Goal: Information Seeking & Learning: Learn about a topic

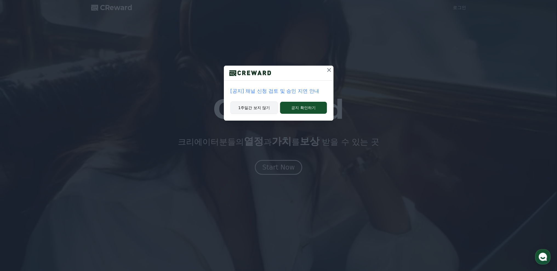
click at [256, 109] on button "1주일간 보지 않기" at bounding box center [254, 108] width 48 height 13
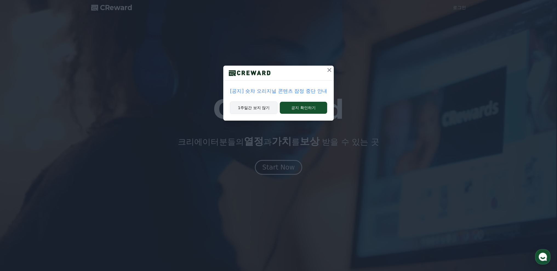
click at [261, 106] on button "1주일간 보지 않기" at bounding box center [254, 108] width 48 height 13
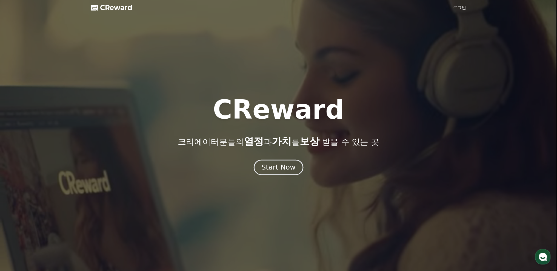
click at [277, 168] on div "Start Now" at bounding box center [278, 167] width 34 height 9
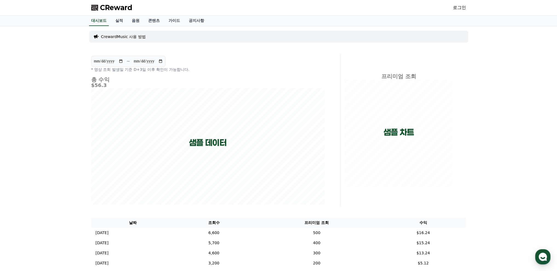
click at [459, 9] on link "로그인" at bounding box center [459, 7] width 13 height 7
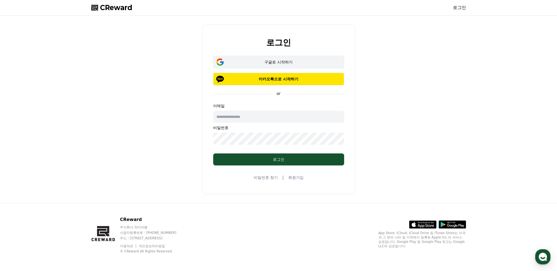
click at [273, 61] on div "구글로 시작하기" at bounding box center [278, 61] width 115 height 5
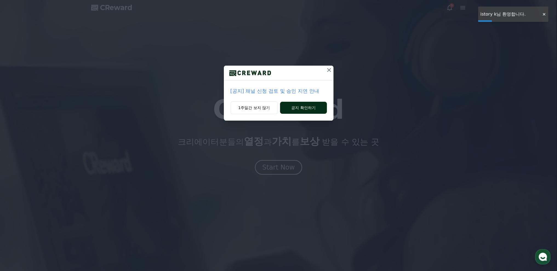
click at [301, 106] on button "공지 확인하기" at bounding box center [303, 108] width 47 height 12
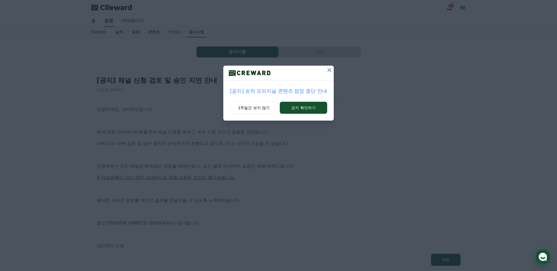
click at [328, 70] on icon at bounding box center [329, 70] width 7 height 7
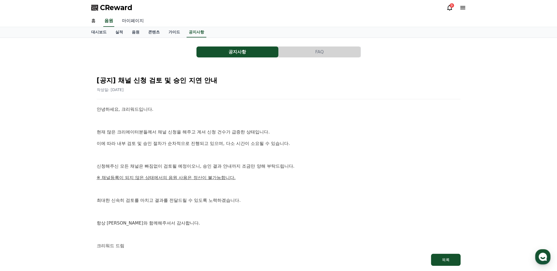
click at [135, 20] on link "마이페이지" at bounding box center [132, 21] width 31 height 12
select select "**********"
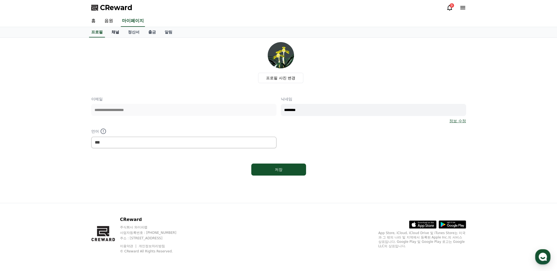
click at [116, 32] on link "채널" at bounding box center [115, 32] width 16 height 10
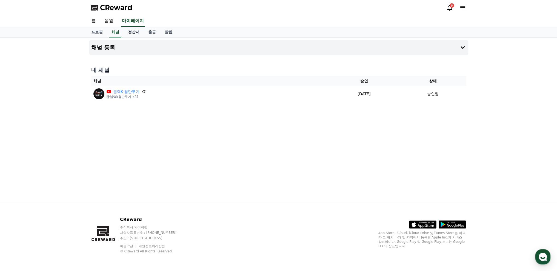
click at [133, 30] on link "정산서" at bounding box center [134, 32] width 20 height 10
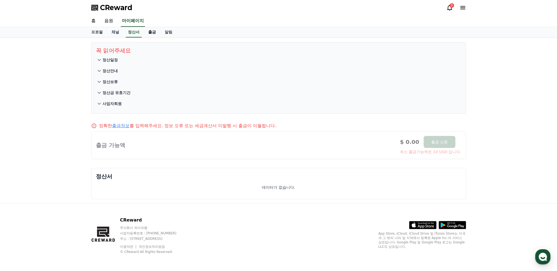
click at [151, 31] on link "출금" at bounding box center [152, 32] width 16 height 10
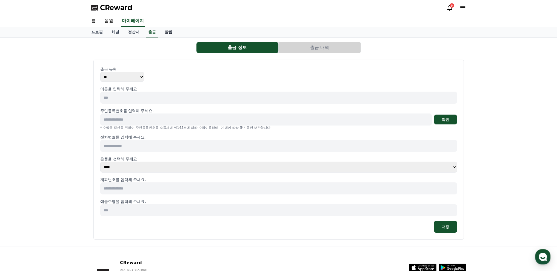
click at [168, 31] on link "알림" at bounding box center [168, 32] width 16 height 10
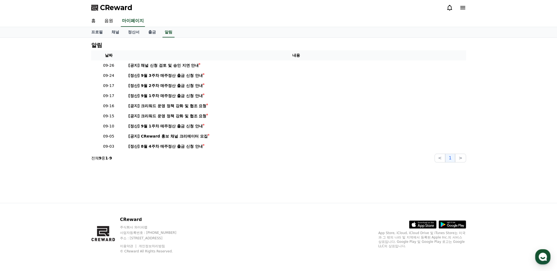
click at [463, 7] on icon at bounding box center [462, 7] width 7 height 7
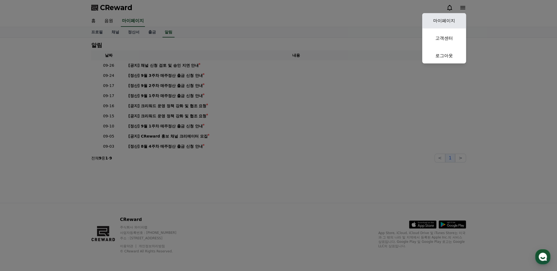
click at [443, 21] on link "마이페이지" at bounding box center [444, 20] width 44 height 15
select select "**********"
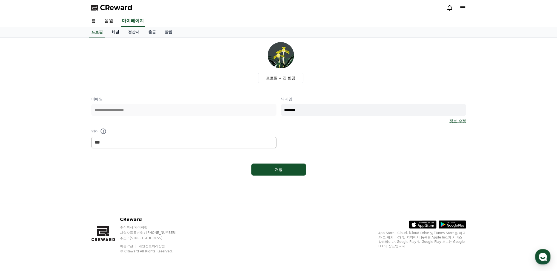
click at [117, 30] on link "채널" at bounding box center [115, 32] width 16 height 10
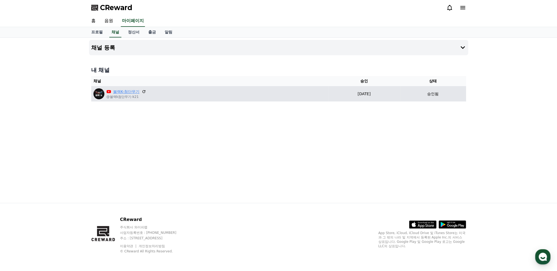
click at [129, 93] on link "블랙K-첨단무기" at bounding box center [126, 92] width 27 height 6
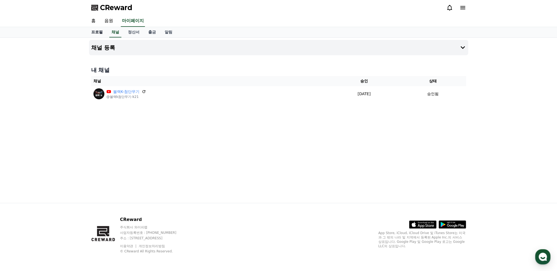
click at [97, 31] on link "프로필" at bounding box center [97, 32] width 20 height 10
select select "**********"
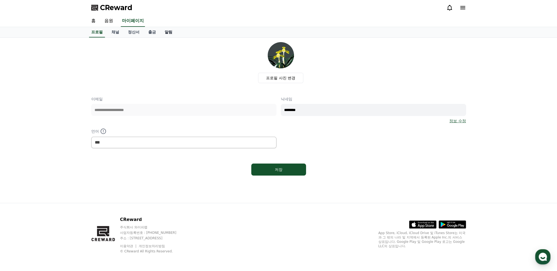
click at [167, 33] on link "알림" at bounding box center [168, 32] width 16 height 10
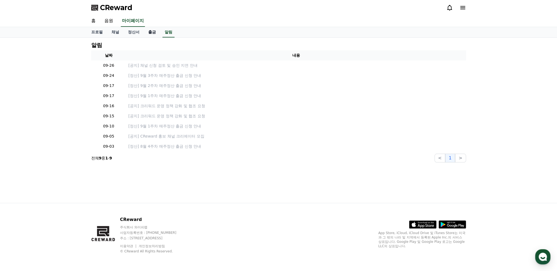
click at [151, 31] on link "출금" at bounding box center [152, 32] width 16 height 10
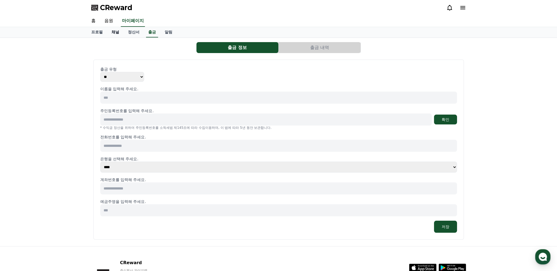
click at [116, 33] on link "채널" at bounding box center [115, 32] width 16 height 10
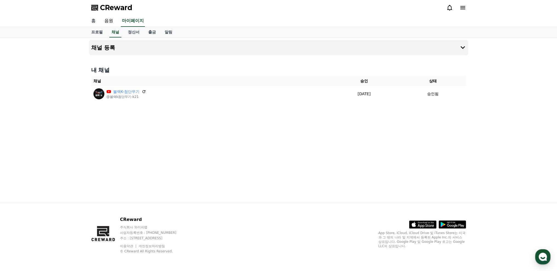
click at [93, 22] on link "홈" at bounding box center [93, 21] width 13 height 12
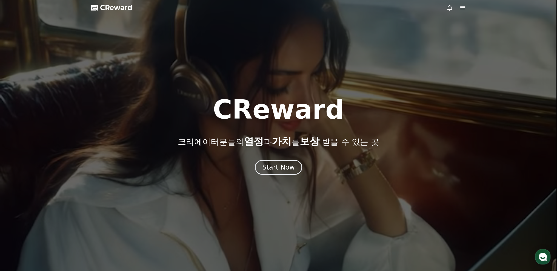
click at [114, 10] on span "CReward" at bounding box center [116, 7] width 32 height 9
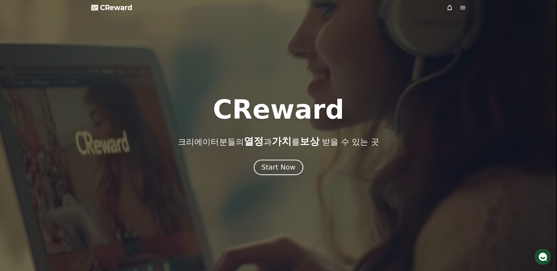
click at [279, 169] on div "Start Now" at bounding box center [278, 167] width 34 height 9
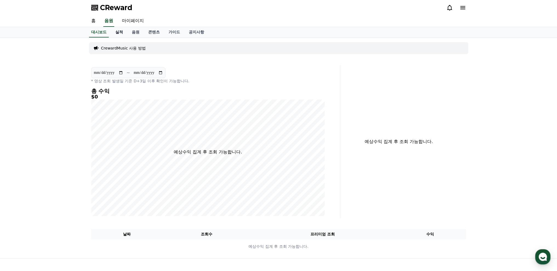
click at [119, 31] on link "실적" at bounding box center [119, 32] width 16 height 10
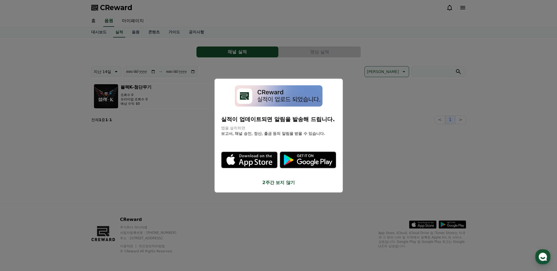
click at [280, 182] on button "2주간 보지 않기" at bounding box center [278, 183] width 115 height 7
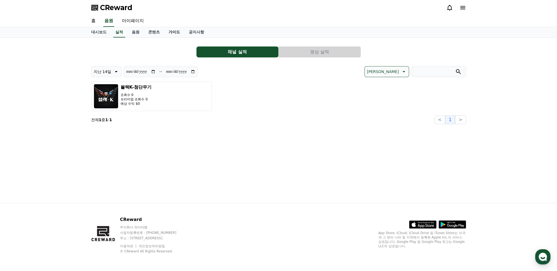
click at [172, 31] on link "가이드" at bounding box center [174, 32] width 20 height 10
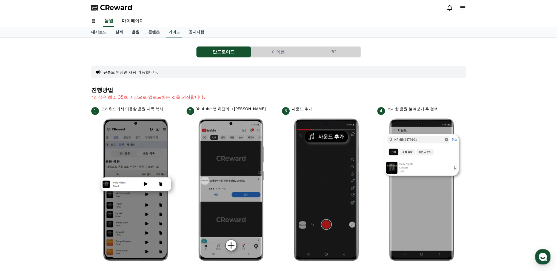
click at [133, 32] on link "음원" at bounding box center [135, 32] width 16 height 10
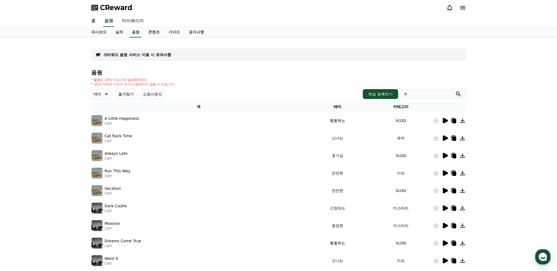
click at [445, 120] on icon at bounding box center [445, 120] width 5 height 5
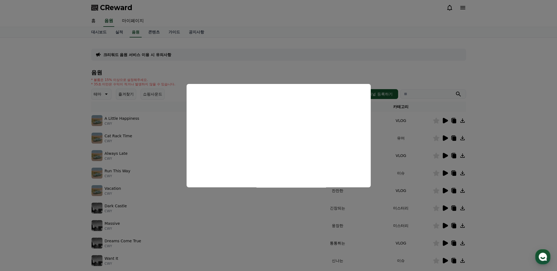
click at [445, 138] on button "close modal" at bounding box center [278, 135] width 557 height 271
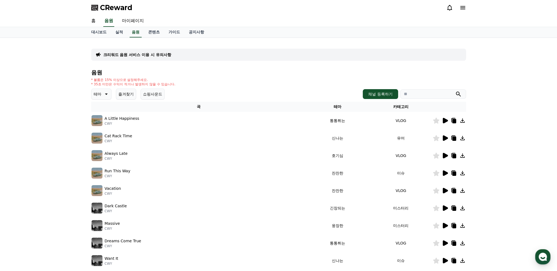
click at [98, 137] on img at bounding box center [96, 138] width 11 height 11
click at [444, 156] on icon at bounding box center [445, 155] width 5 height 5
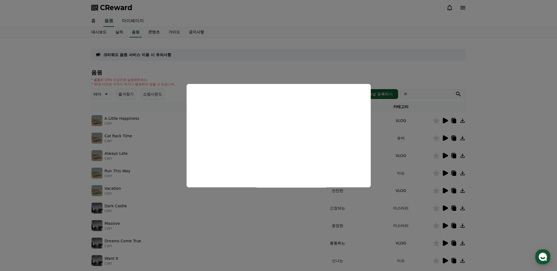
click at [445, 190] on button "close modal" at bounding box center [278, 135] width 557 height 271
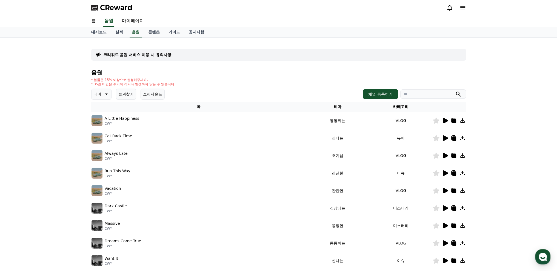
click at [446, 206] on icon at bounding box center [444, 208] width 7 height 7
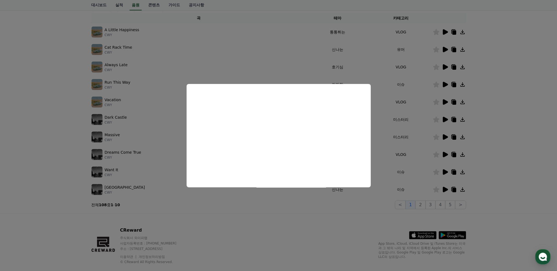
scroll to position [99, 0]
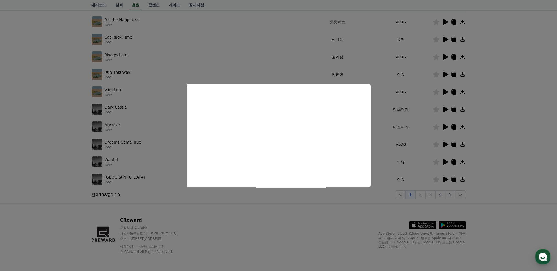
click at [445, 180] on button "close modal" at bounding box center [278, 135] width 557 height 271
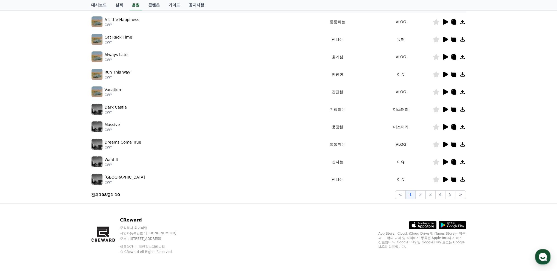
click at [446, 179] on icon at bounding box center [445, 179] width 5 height 5
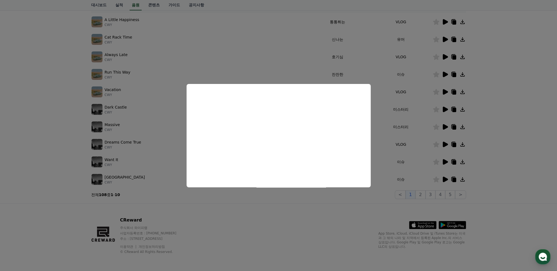
click at [443, 162] on button "close modal" at bounding box center [278, 135] width 557 height 271
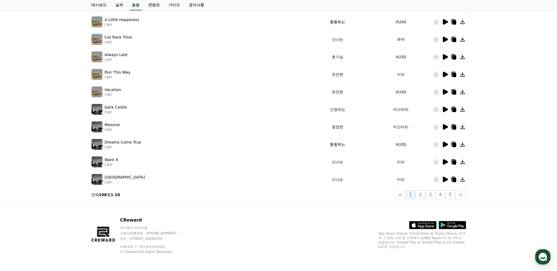
click at [444, 162] on icon at bounding box center [445, 161] width 5 height 5
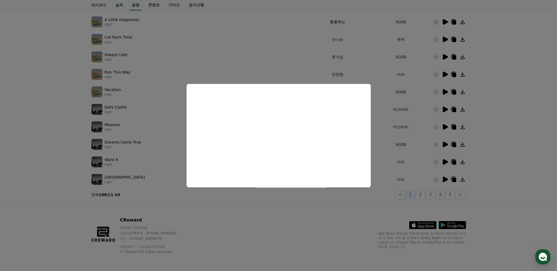
click at [445, 126] on button "close modal" at bounding box center [278, 135] width 557 height 271
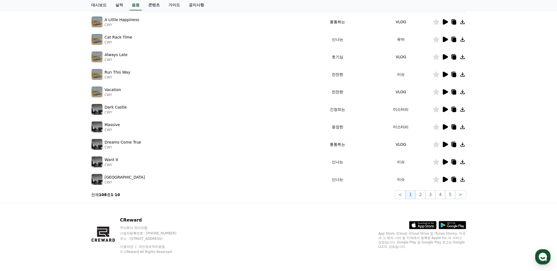
click at [444, 126] on icon at bounding box center [445, 126] width 5 height 5
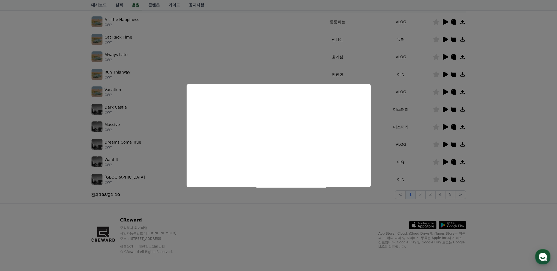
drag, startPoint x: 482, startPoint y: 127, endPoint x: 474, endPoint y: 126, distance: 7.7
click at [481, 126] on button "close modal" at bounding box center [278, 135] width 557 height 271
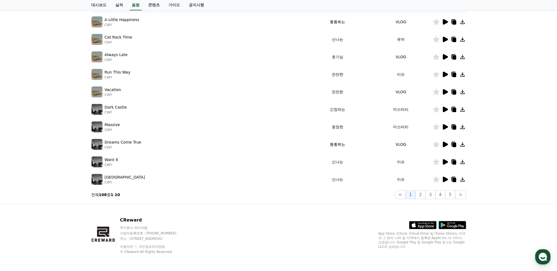
click at [463, 126] on icon at bounding box center [462, 127] width 7 height 7
click at [461, 127] on icon at bounding box center [462, 127] width 7 height 7
click at [462, 127] on icon at bounding box center [462, 127] width 4 height 4
click at [444, 127] on icon at bounding box center [445, 126] width 5 height 5
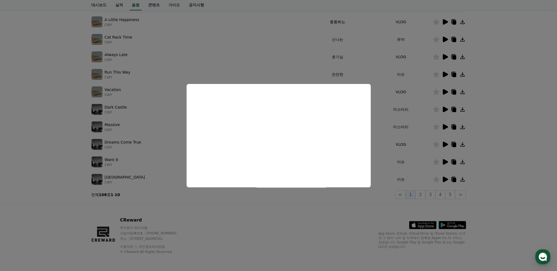
click at [496, 128] on button "close modal" at bounding box center [278, 135] width 557 height 271
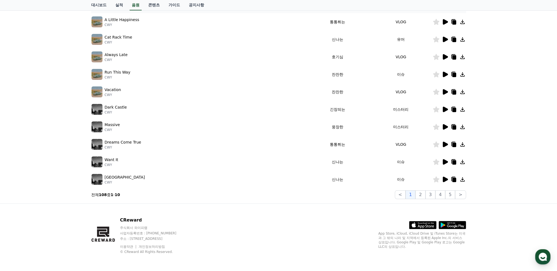
drag, startPoint x: 112, startPoint y: 126, endPoint x: 103, endPoint y: 126, distance: 8.5
click at [103, 126] on div "Massive CWY" at bounding box center [198, 127] width 214 height 11
copy p "Massive"
